Goal: Transaction & Acquisition: Purchase product/service

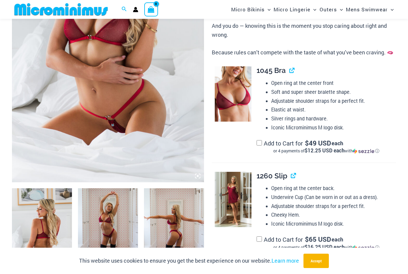
scroll to position [162, 0]
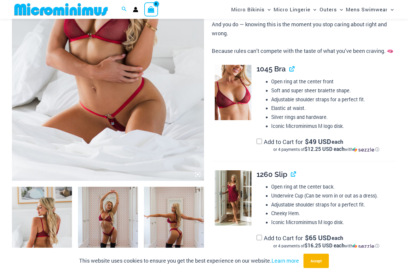
click at [69, 122] on img at bounding box center [108, 37] width 192 height 288
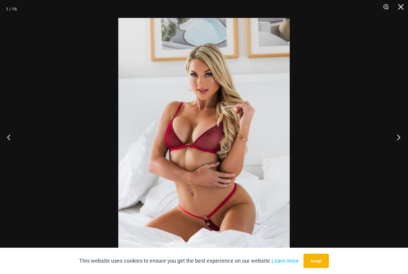
click at [399, 148] on button "Next" at bounding box center [396, 137] width 22 height 30
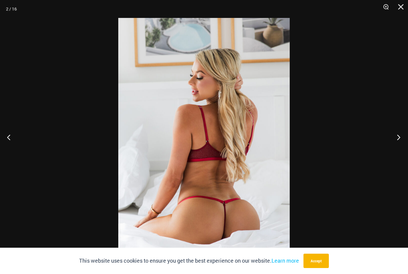
click at [401, 143] on button "Next" at bounding box center [396, 137] width 22 height 30
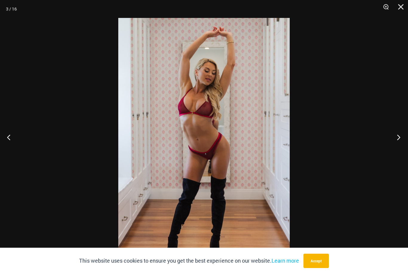
click at [400, 148] on button "Next" at bounding box center [396, 137] width 22 height 30
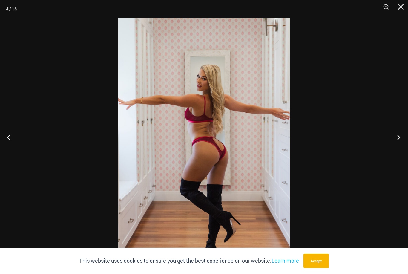
click at [399, 152] on button "Next" at bounding box center [396, 137] width 22 height 30
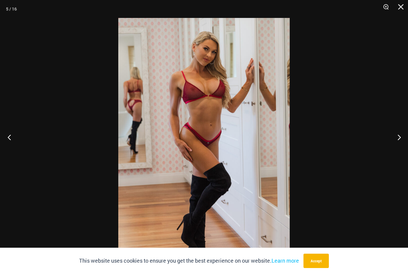
click at [3, 152] on button "Previous" at bounding box center [11, 137] width 22 height 30
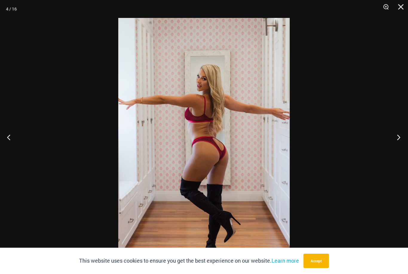
click at [389, 149] on button "Next" at bounding box center [396, 137] width 22 height 30
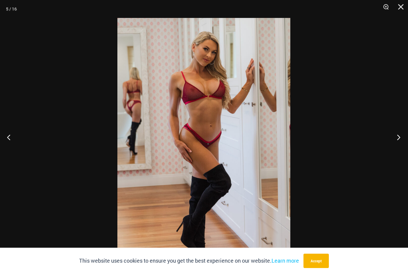
click at [400, 148] on button "Next" at bounding box center [396, 137] width 22 height 30
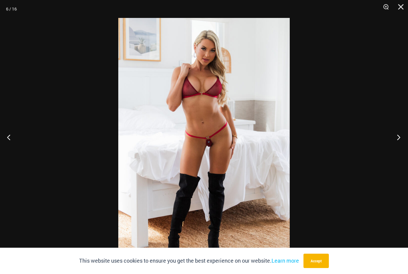
click at [393, 145] on button "Next" at bounding box center [396, 137] width 22 height 30
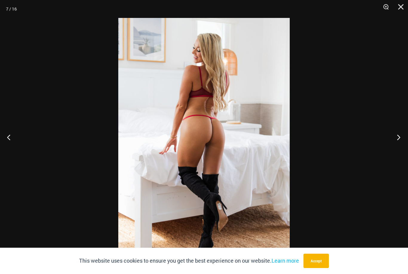
click at [393, 152] on button "Next" at bounding box center [396, 137] width 22 height 30
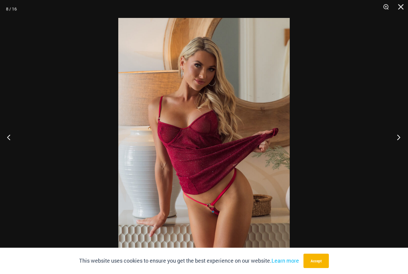
click at [393, 152] on button "Next" at bounding box center [396, 137] width 22 height 30
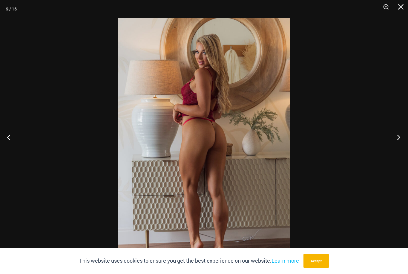
click at [397, 152] on button "Next" at bounding box center [396, 137] width 22 height 30
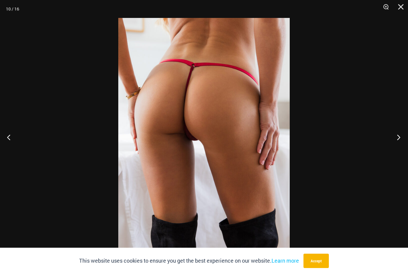
click at [387, 152] on button "Next" at bounding box center [396, 137] width 22 height 30
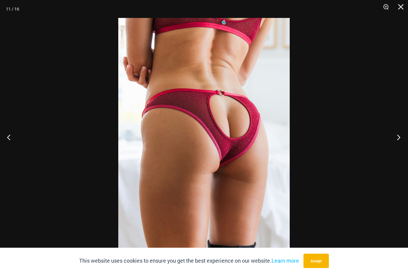
click at [391, 152] on button "Next" at bounding box center [396, 137] width 22 height 30
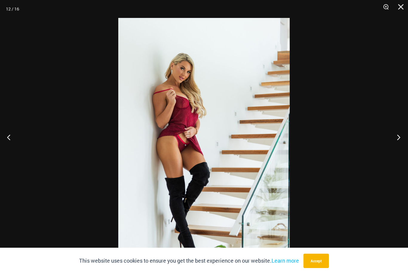
click at [391, 152] on button "Next" at bounding box center [396, 137] width 22 height 30
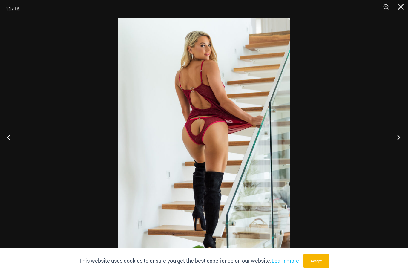
click at [389, 151] on button "Next" at bounding box center [396, 137] width 22 height 30
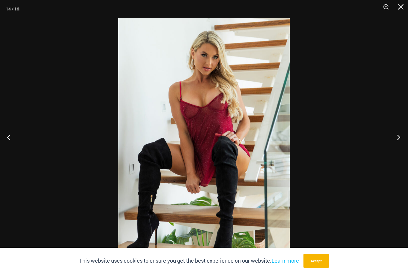
click at [398, 143] on button "Next" at bounding box center [396, 137] width 22 height 30
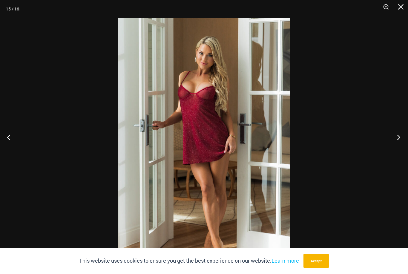
click at [397, 149] on button "Next" at bounding box center [396, 137] width 22 height 30
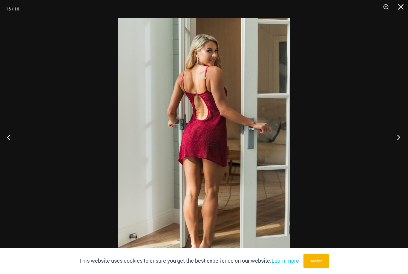
click at [395, 149] on button "Next" at bounding box center [396, 137] width 22 height 30
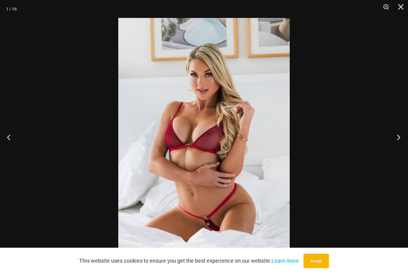
click at [397, 150] on button "Next" at bounding box center [396, 137] width 22 height 30
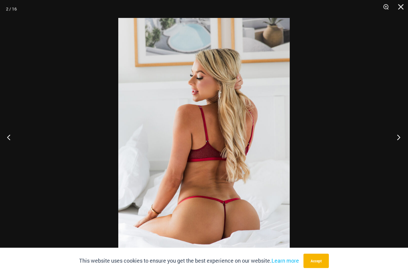
click at [397, 152] on button "Next" at bounding box center [396, 137] width 22 height 30
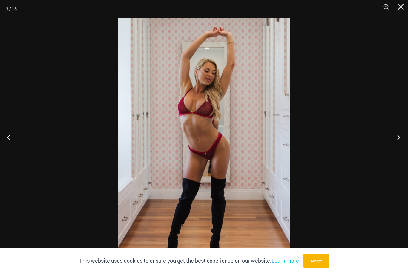
click at [397, 152] on button "Next" at bounding box center [396, 137] width 22 height 30
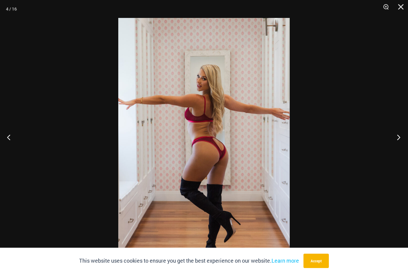
click at [401, 152] on button "Next" at bounding box center [396, 137] width 22 height 30
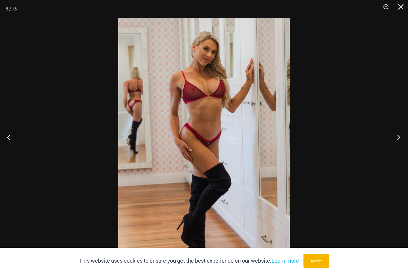
click at [401, 152] on button "Next" at bounding box center [396, 137] width 22 height 30
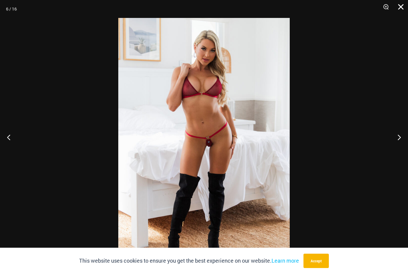
click at [392, 4] on button "Close" at bounding box center [398, 9] width 15 height 18
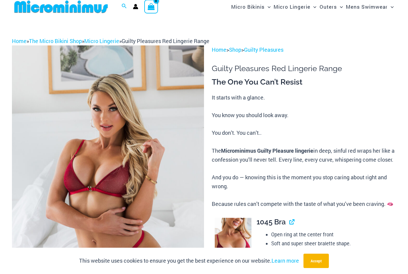
scroll to position [0, 0]
